Goal: Information Seeking & Learning: Find specific page/section

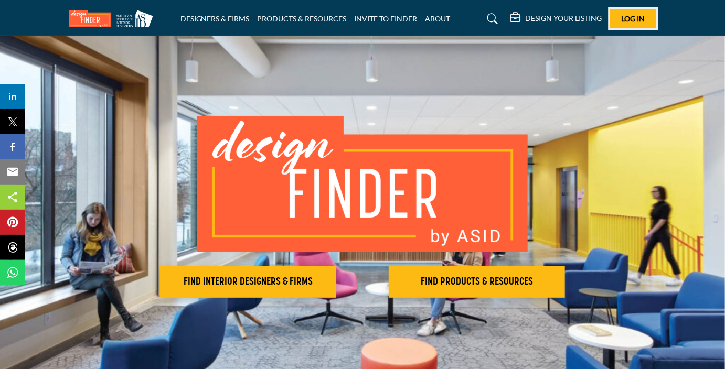
click at [621, 14] on span "Log In" at bounding box center [633, 18] width 24 height 9
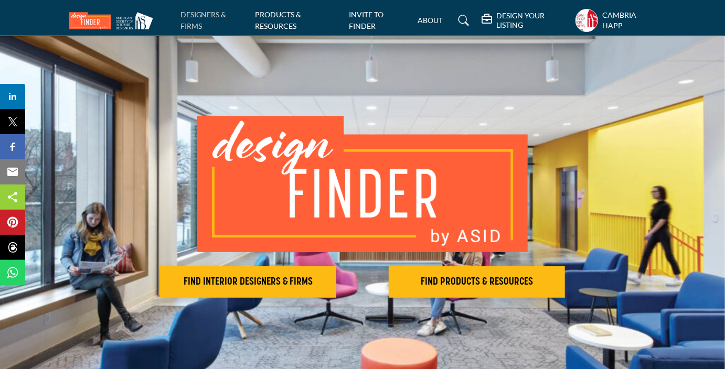
click at [204, 15] on link "DESIGNERS & FIRMS" at bounding box center [204, 20] width 46 height 20
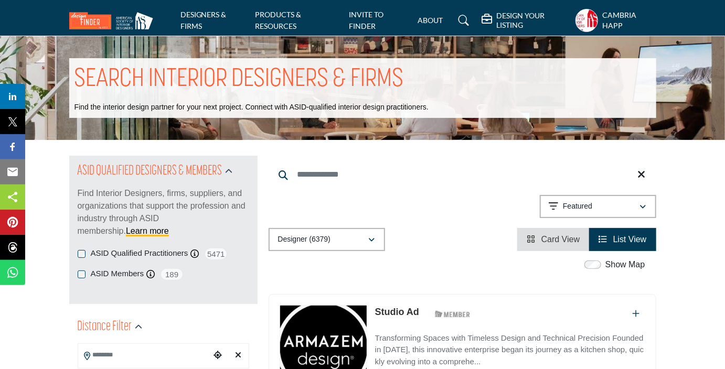
click at [380, 204] on div "Showing 21 results out of 6379 Featured" at bounding box center [463, 208] width 388 height 27
click at [297, 156] on div "Searched Term Searched Results 21" at bounding box center [463, 204] width 388 height 96
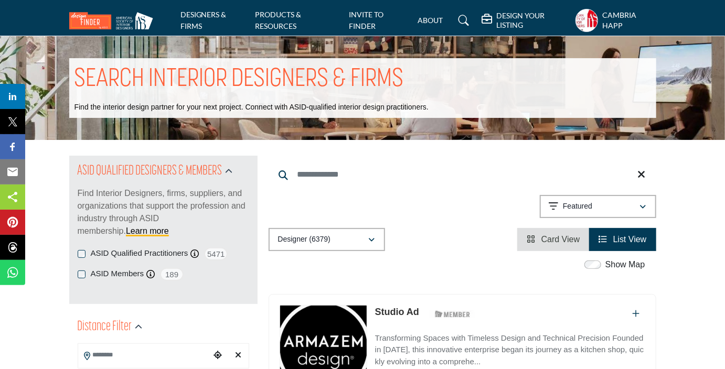
click at [337, 79] on h1 "SEARCH INTERIOR DESIGNERS & FIRMS" at bounding box center [240, 80] width 330 height 33
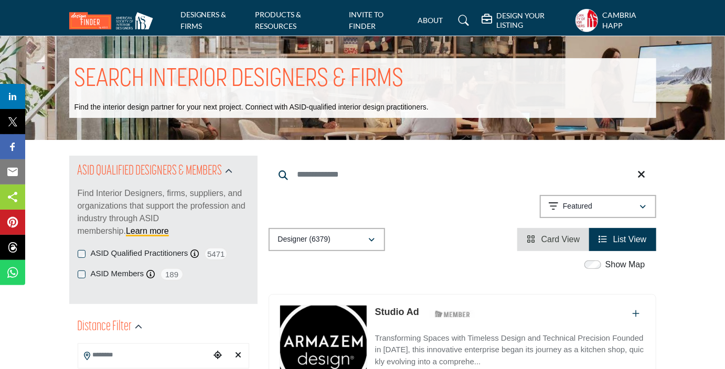
click at [337, 79] on h1 "SEARCH INTERIOR DESIGNERS & FIRMS" at bounding box center [240, 80] width 330 height 33
click at [394, 78] on h1 "SEARCH INTERIOR DESIGNERS & FIRMS" at bounding box center [240, 80] width 330 height 33
